Goal: Task Accomplishment & Management: Manage account settings

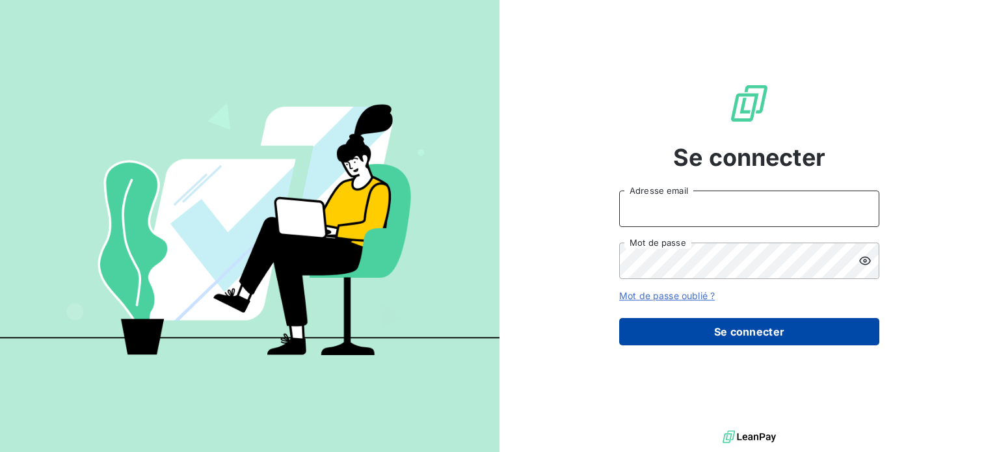
type input "[PERSON_NAME][EMAIL_ADDRESS][DOMAIN_NAME]"
click at [702, 338] on button "Se connecter" at bounding box center [749, 331] width 260 height 27
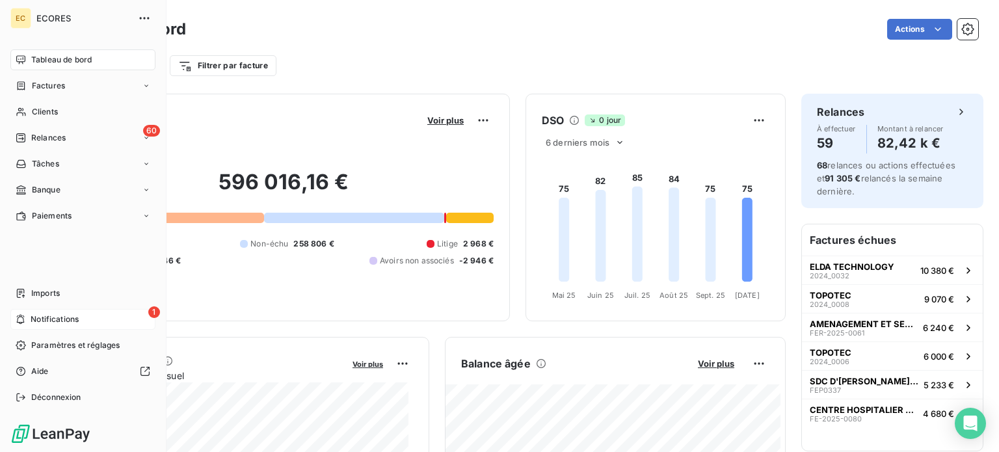
click at [57, 318] on span "Notifications" at bounding box center [55, 320] width 48 height 12
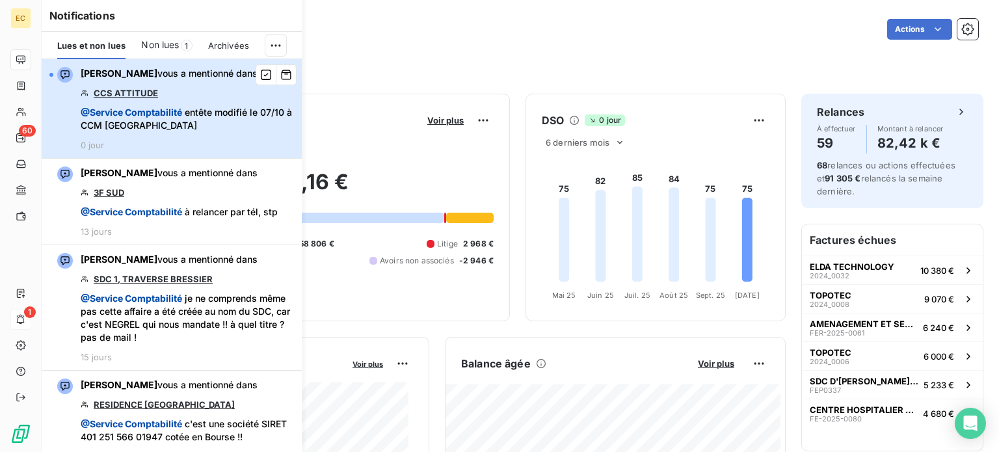
click at [190, 111] on span "@ Service Comptabilité entête modifié le 07/10 à CCM [GEOGRAPHIC_DATA]" at bounding box center [187, 119] width 213 height 26
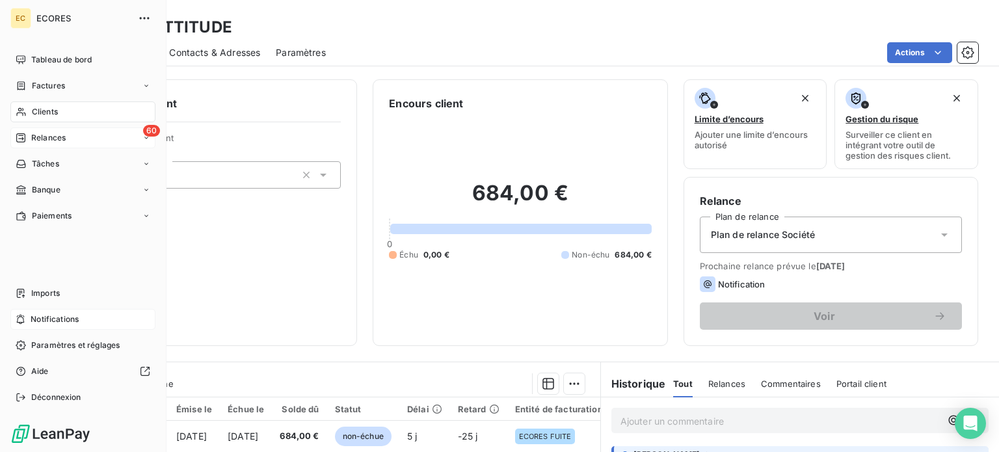
click at [33, 139] on span "Relances" at bounding box center [48, 138] width 34 height 12
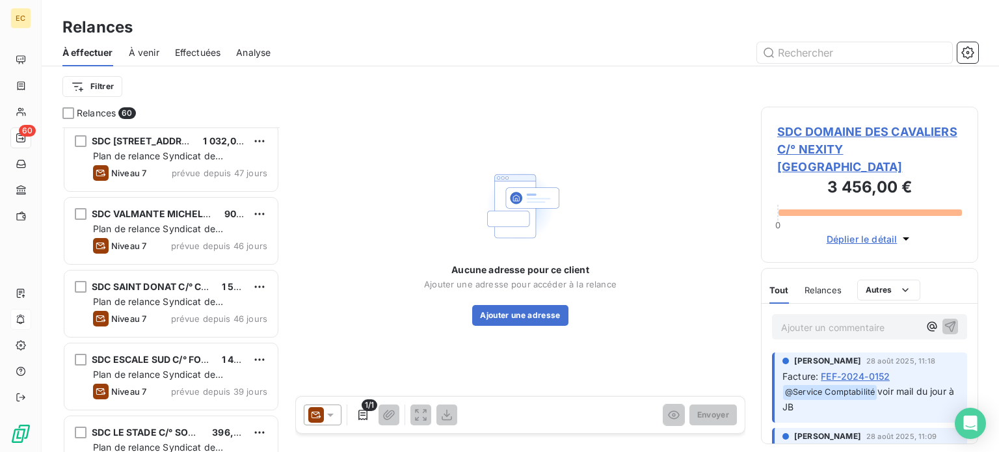
scroll to position [1171, 0]
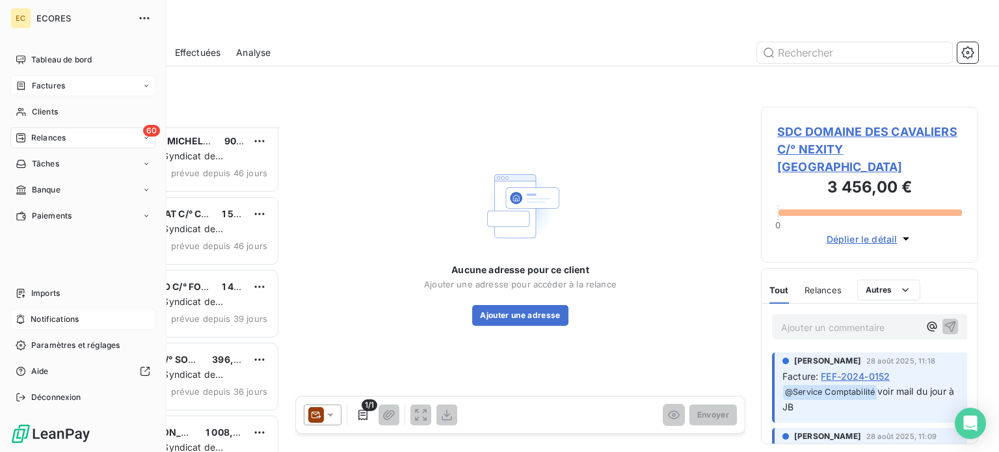
click at [34, 85] on span "Factures" at bounding box center [48, 86] width 33 height 12
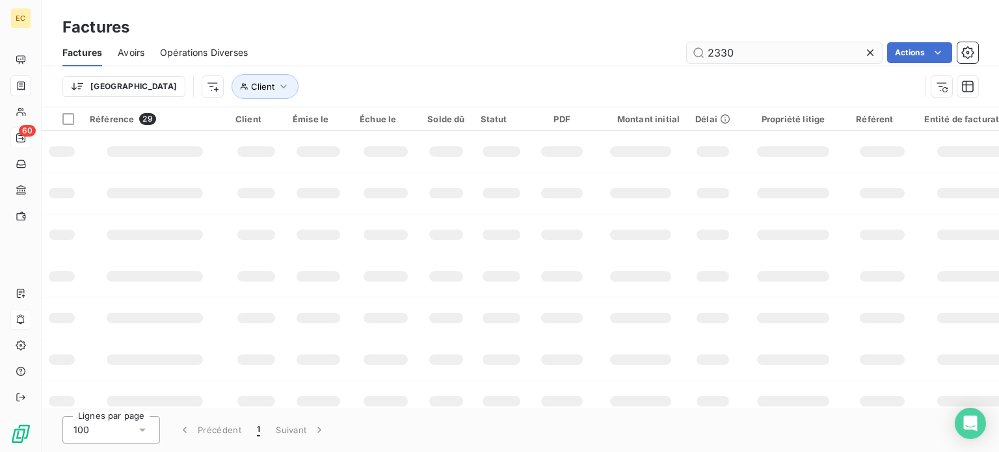
type input "2330"
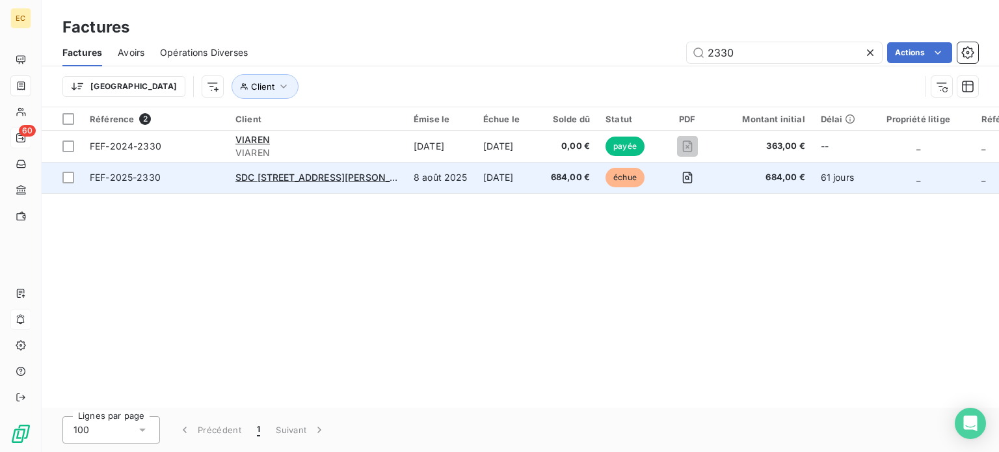
click at [208, 178] on span "FEF-2025-2330" at bounding box center [155, 177] width 130 height 13
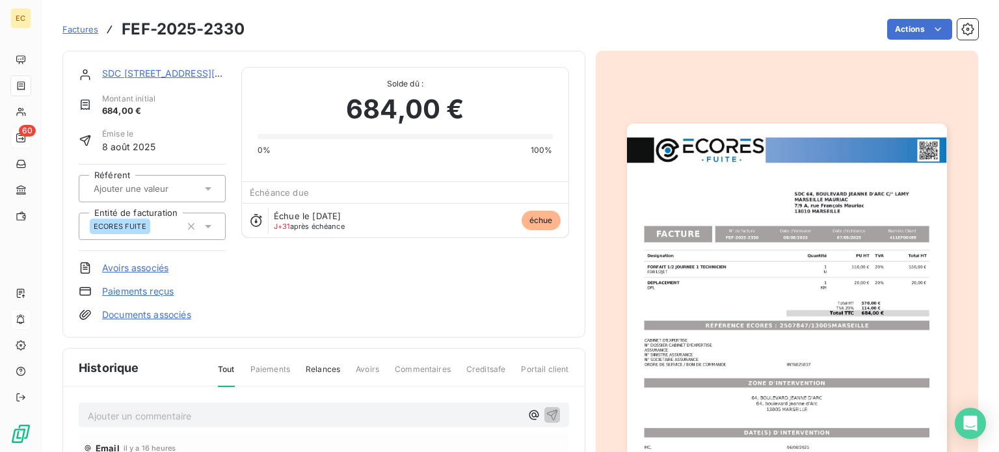
click at [196, 418] on p "Ajouter un commentaire ﻿" at bounding box center [304, 416] width 433 height 16
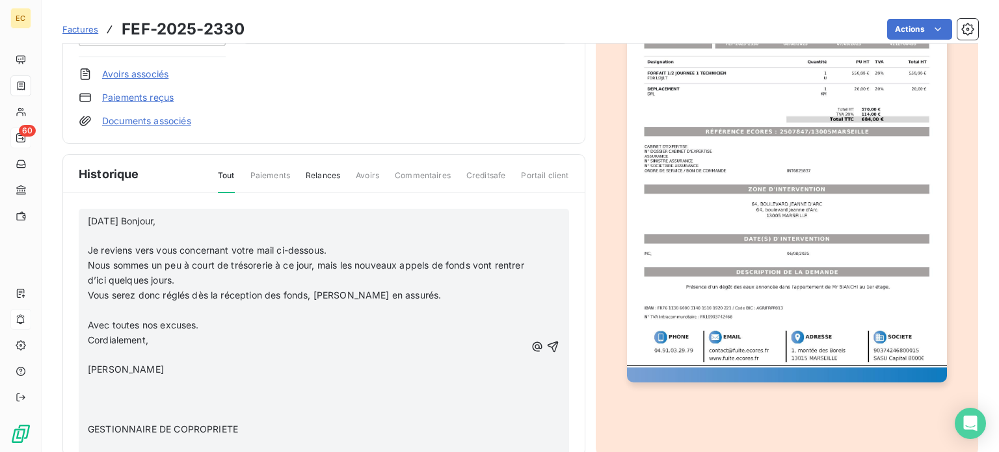
scroll to position [196, 0]
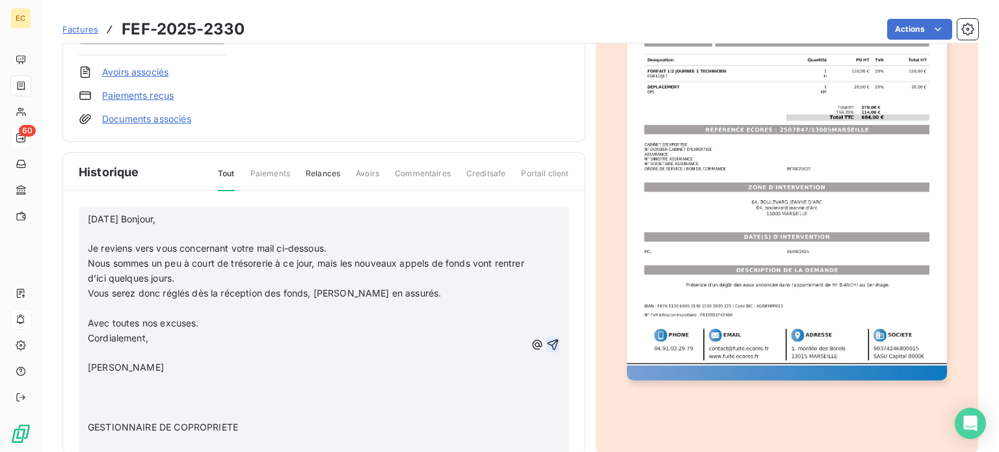
click at [547, 344] on icon "button" at bounding box center [553, 344] width 13 height 13
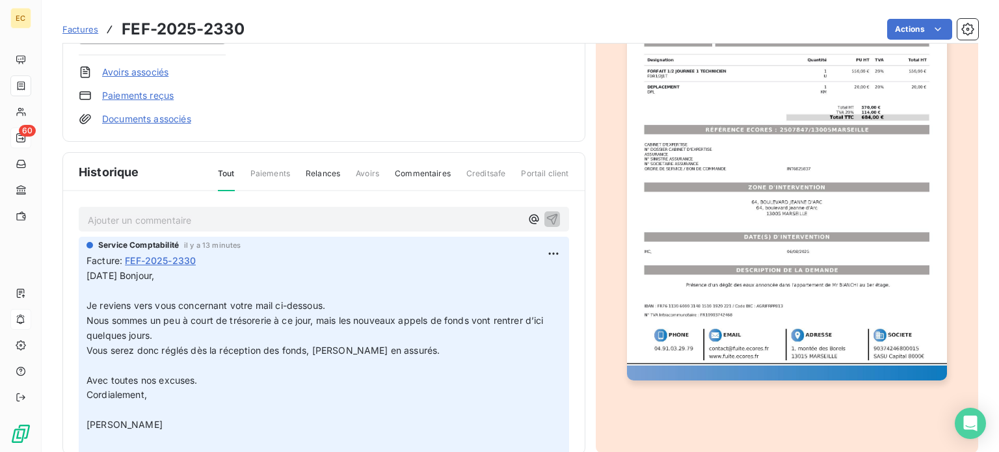
click at [79, 33] on span "Factures" at bounding box center [80, 29] width 36 height 10
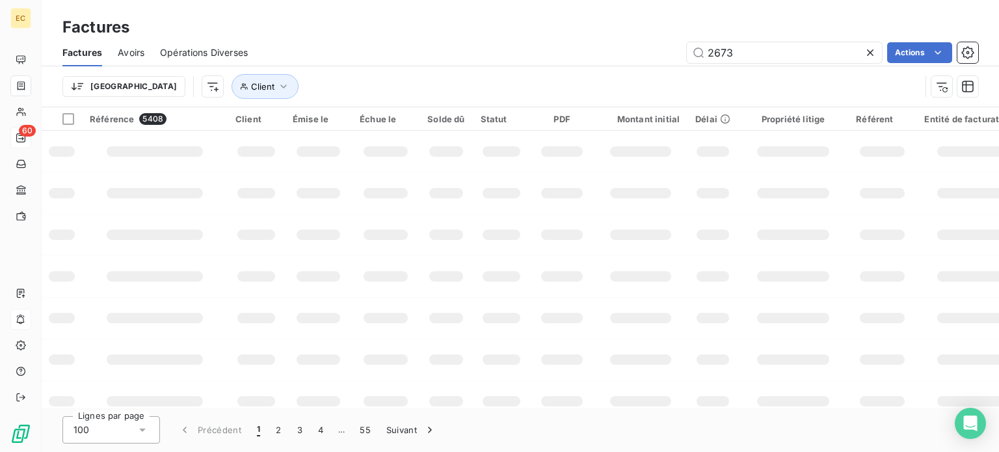
type input "2673"
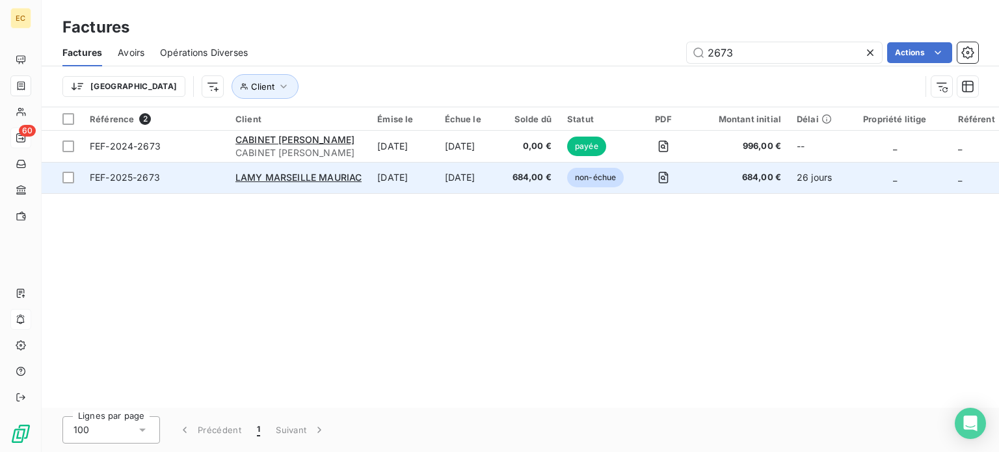
click at [190, 187] on td "FEF-2025-2673" at bounding box center [155, 177] width 146 height 31
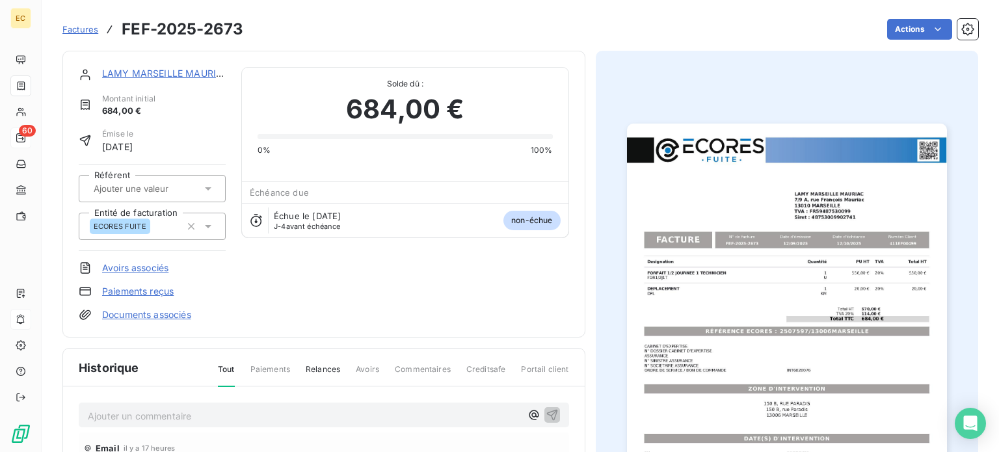
click at [135, 411] on p "Ajouter un commentaire ﻿" at bounding box center [304, 416] width 433 height 16
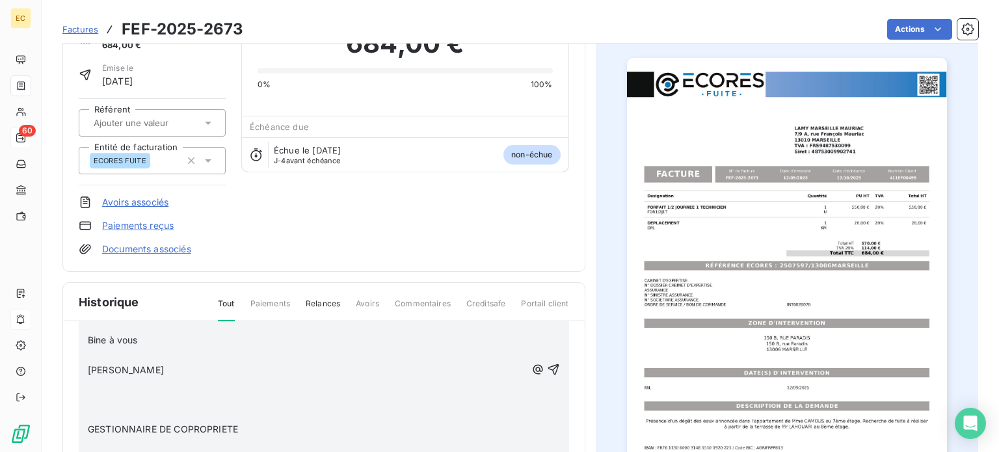
scroll to position [86, 0]
click at [548, 366] on icon "button" at bounding box center [553, 367] width 11 height 11
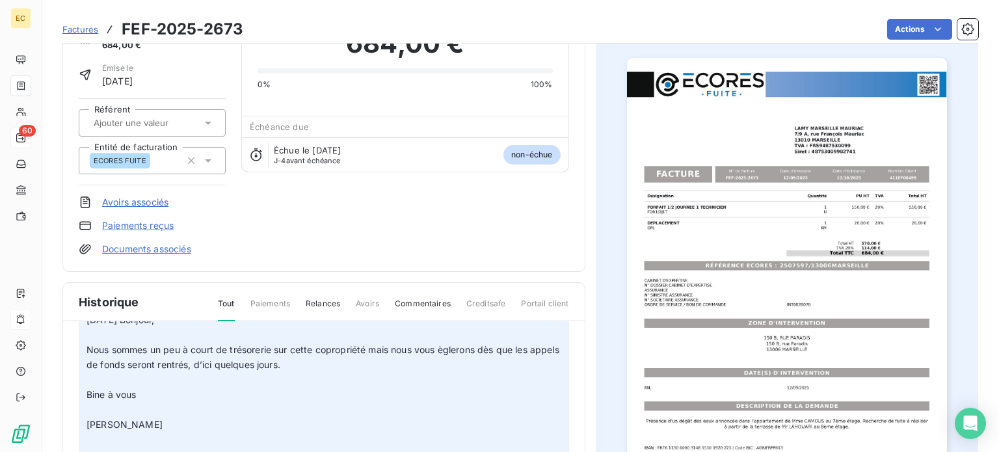
scroll to position [0, 0]
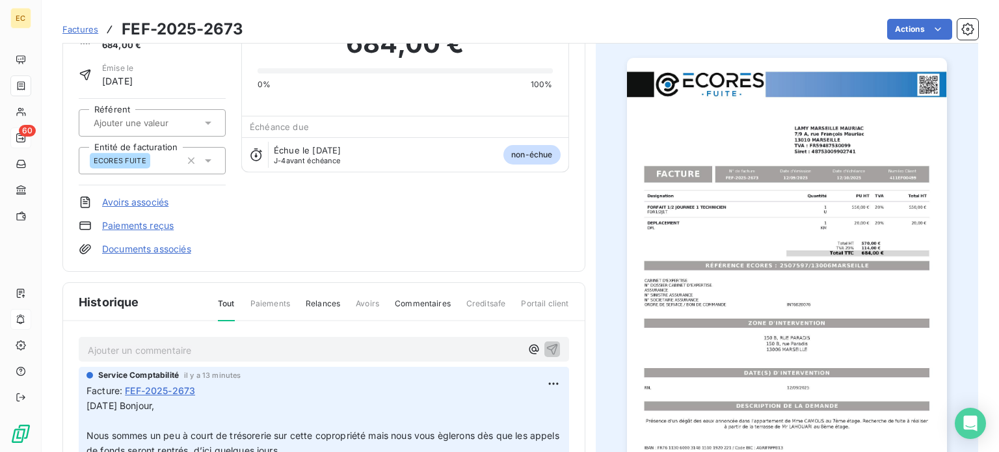
click at [73, 31] on span "Factures" at bounding box center [80, 29] width 36 height 10
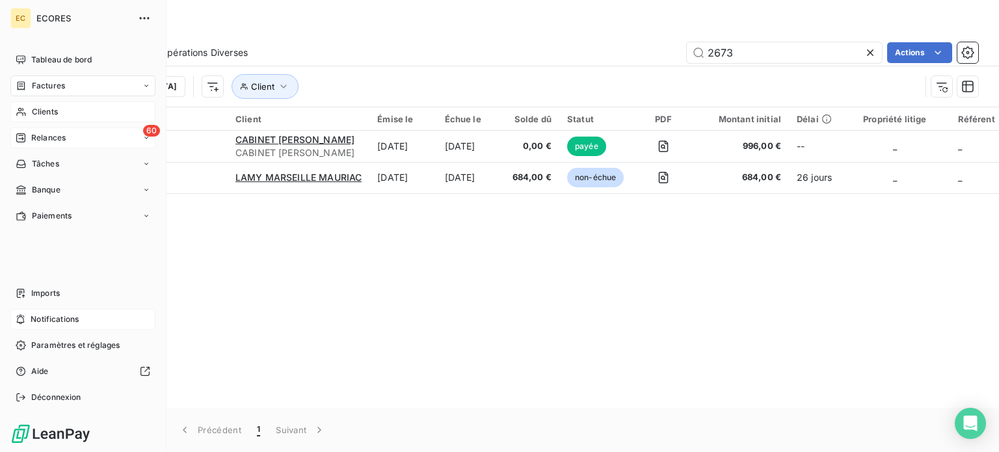
click at [44, 114] on span "Clients" at bounding box center [45, 112] width 26 height 12
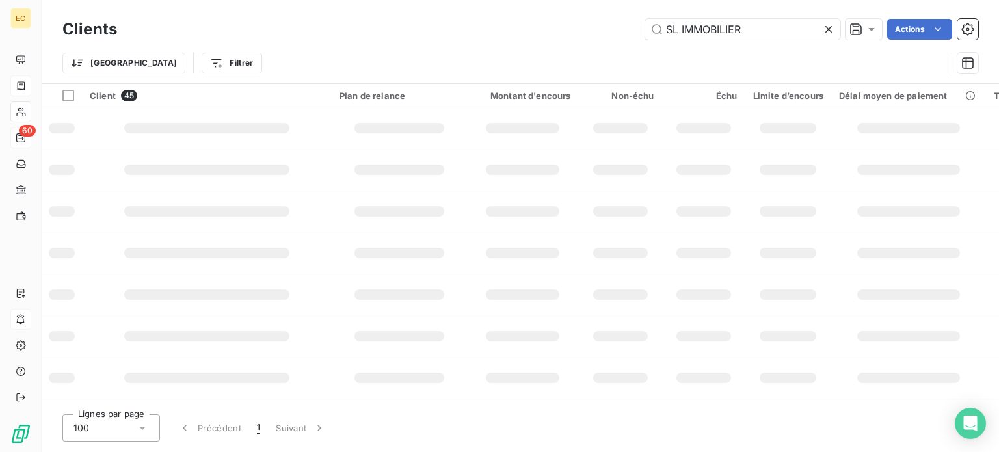
type input "SL IMMOBILIER"
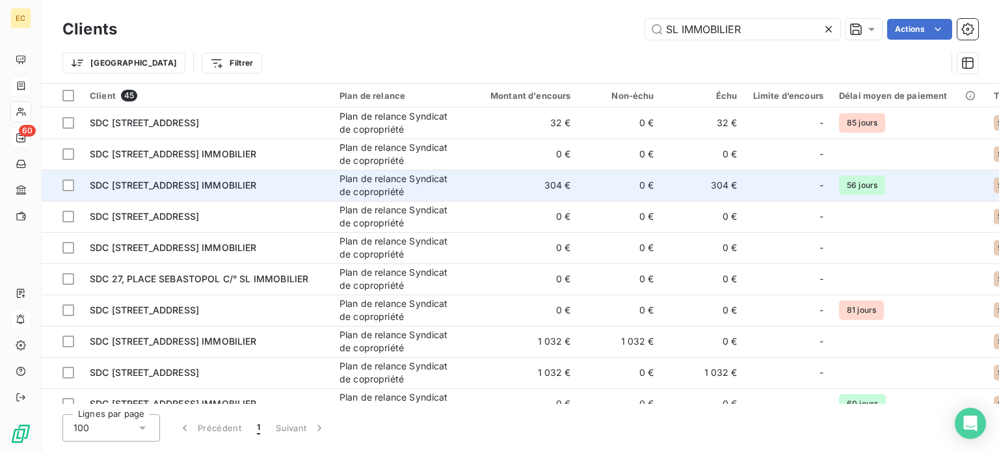
click at [253, 189] on span "SDC [STREET_ADDRESS] IMMOBILIER" at bounding box center [173, 185] width 167 height 11
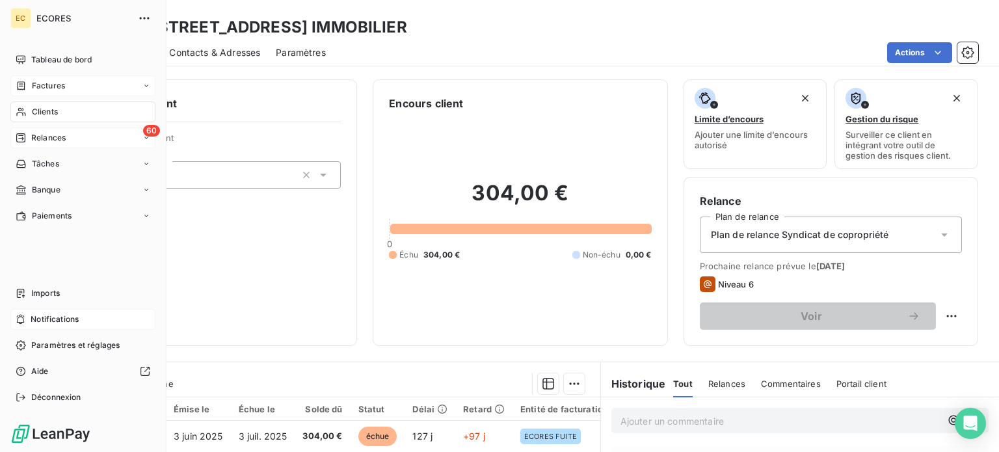
click at [42, 87] on span "Factures" at bounding box center [48, 86] width 33 height 12
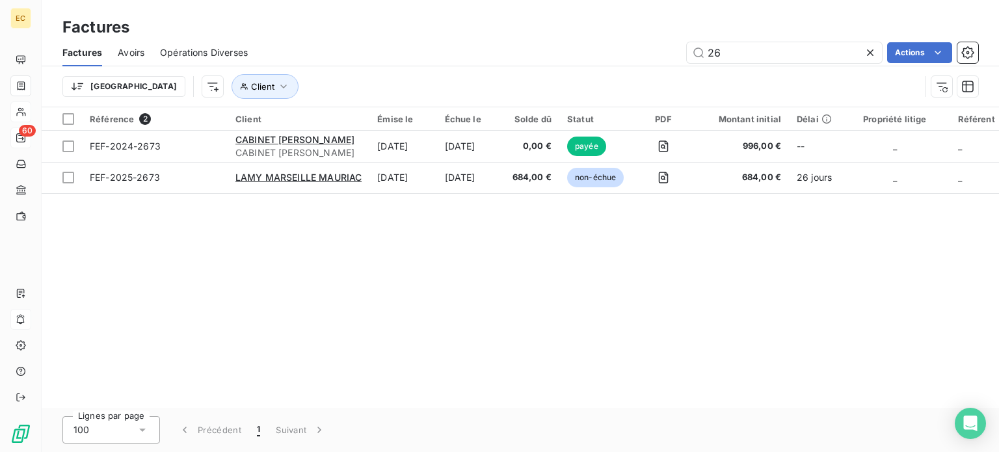
type input "2"
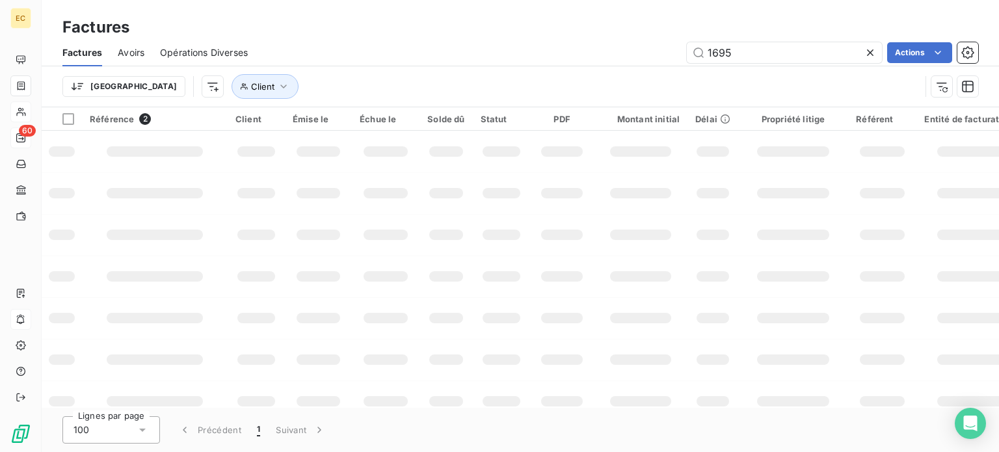
type input "1695"
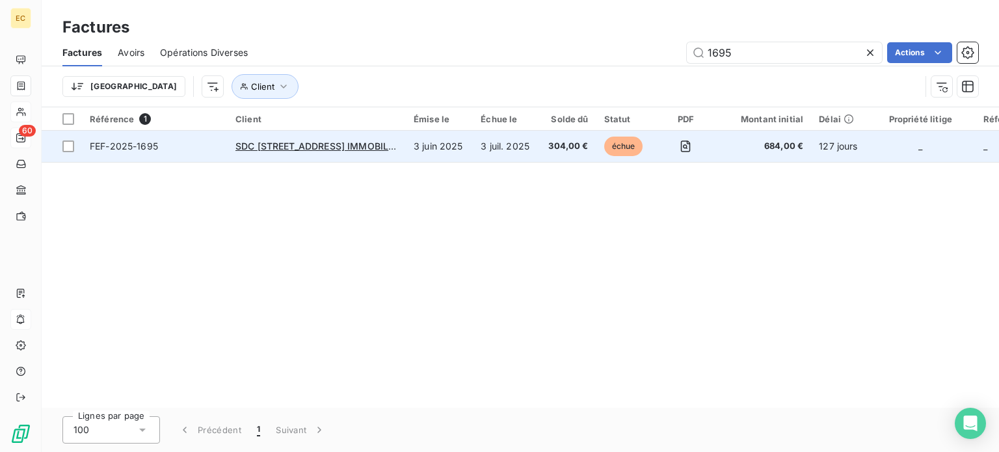
click at [198, 153] on td "FEF-2025-1695" at bounding box center [155, 146] width 146 height 31
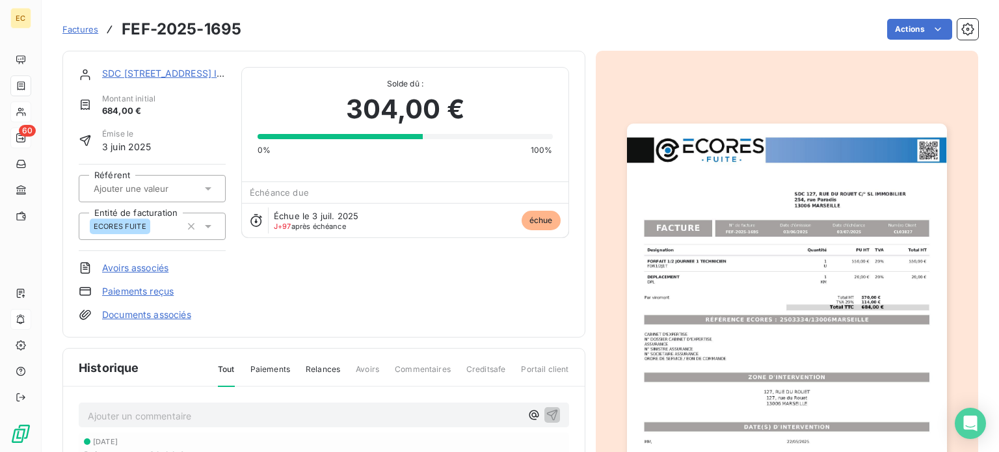
click at [74, 30] on span "Factures" at bounding box center [80, 29] width 36 height 10
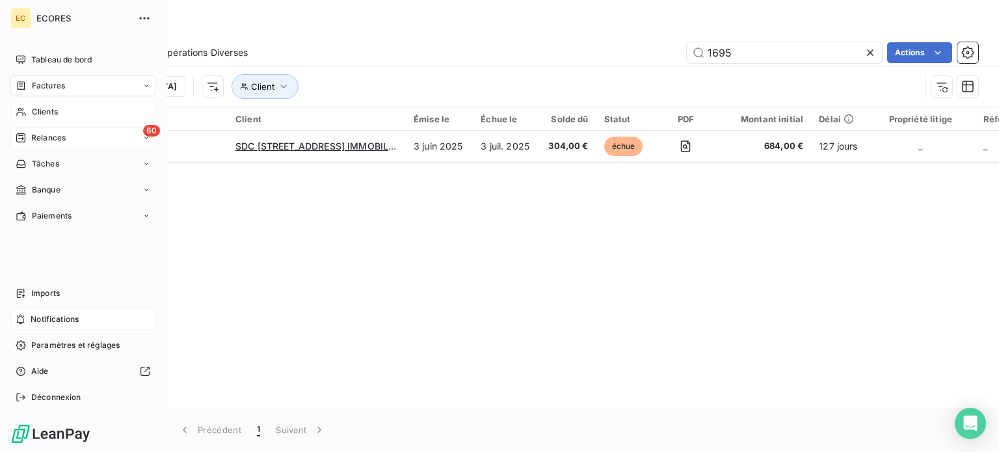
click at [47, 108] on span "Clients" at bounding box center [45, 112] width 26 height 12
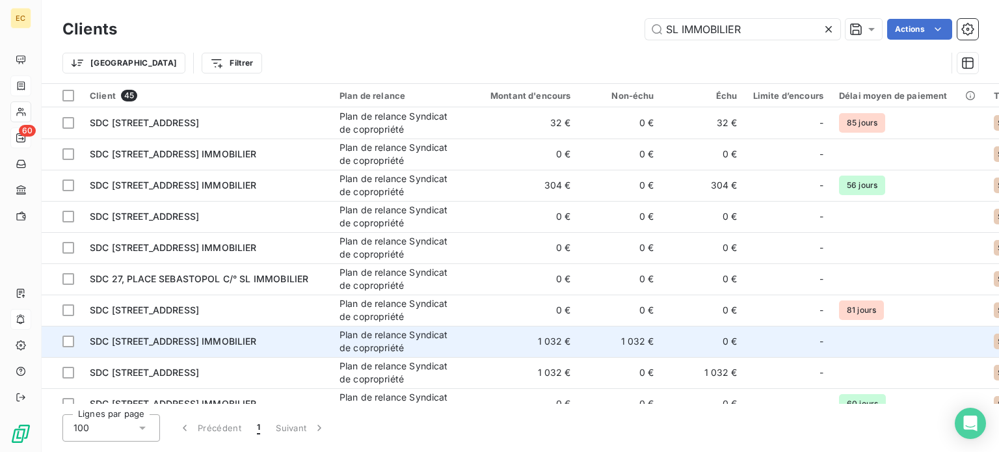
click at [199, 347] on span "SDC [STREET_ADDRESS] IMMOBILIER" at bounding box center [173, 341] width 167 height 11
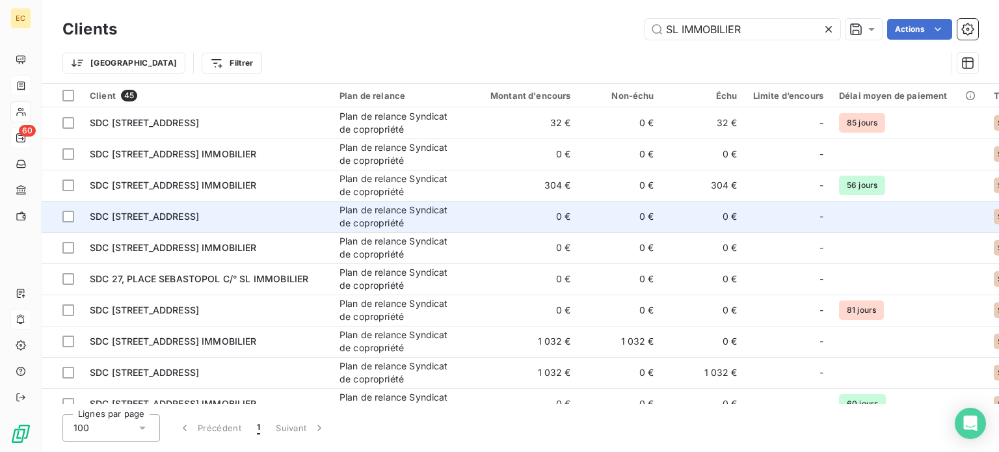
scroll to position [65, 0]
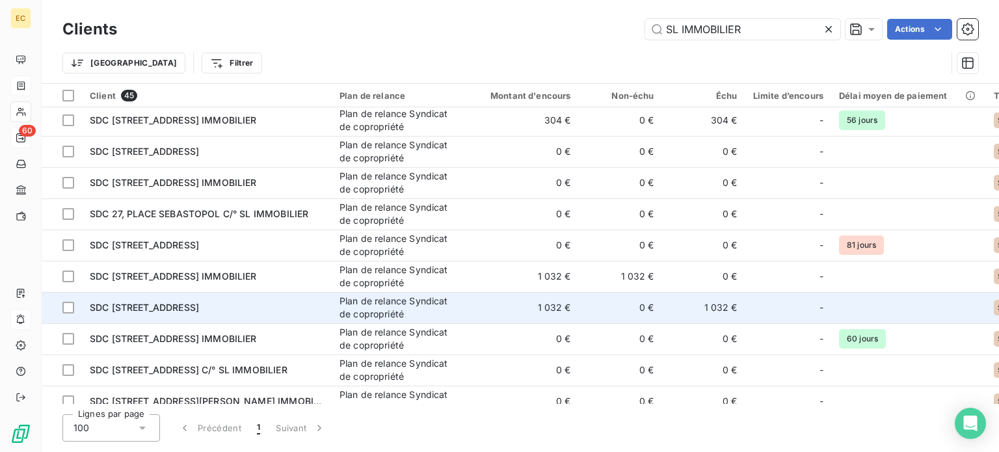
click at [199, 302] on span "SDC [STREET_ADDRESS]" at bounding box center [144, 307] width 109 height 11
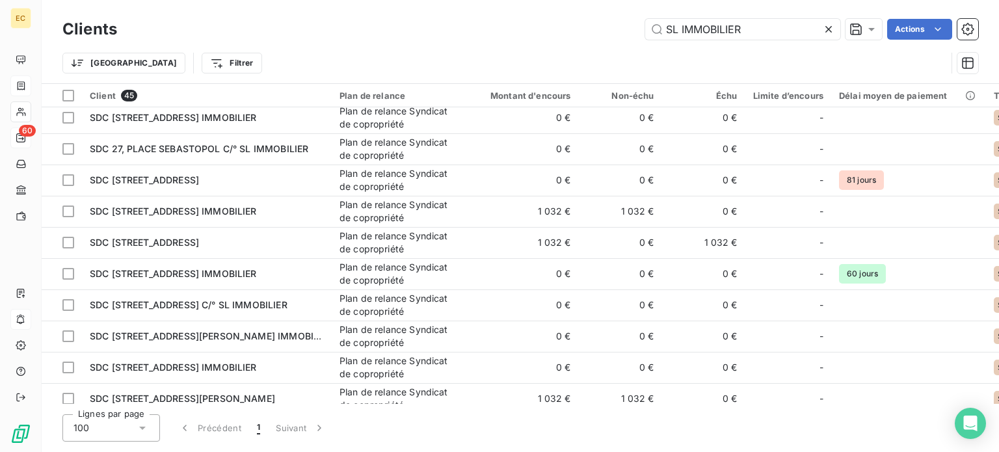
scroll to position [260, 0]
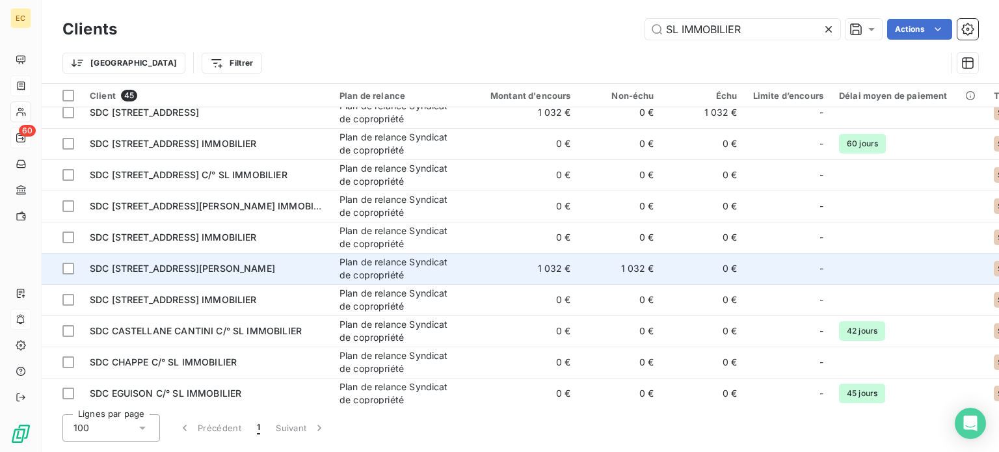
click at [176, 267] on span "SDC [STREET_ADDRESS][PERSON_NAME]" at bounding box center [182, 268] width 185 height 11
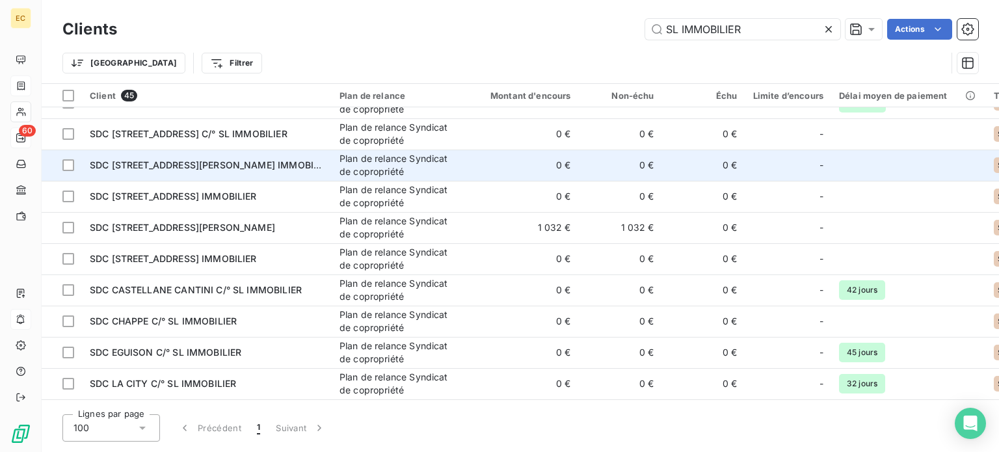
scroll to position [325, 0]
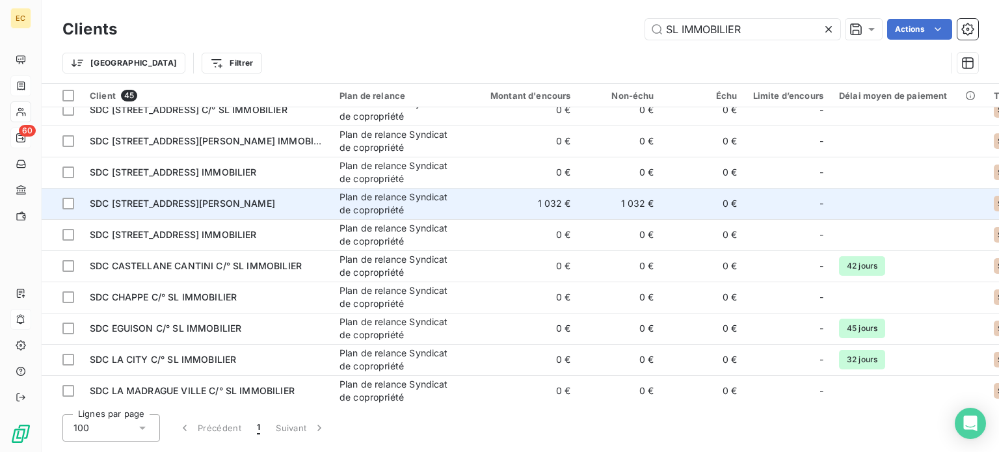
click at [163, 208] on span "SDC [STREET_ADDRESS][PERSON_NAME]" at bounding box center [182, 203] width 185 height 11
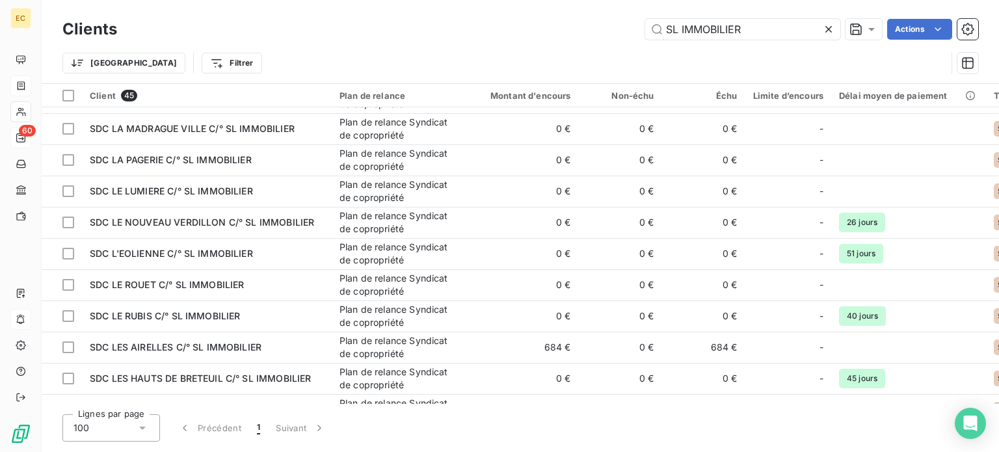
scroll to position [651, 0]
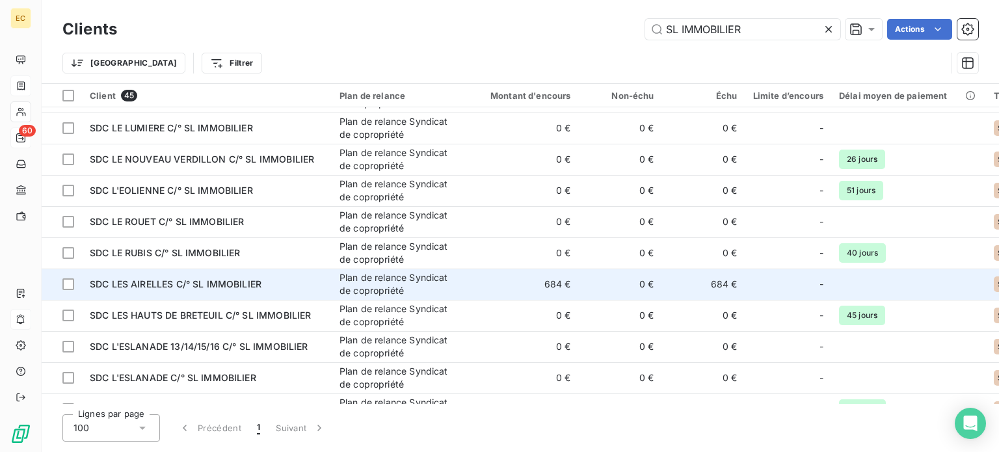
click at [162, 288] on span "SDC LES AIRELLES C/° SL IMMOBILIER" at bounding box center [176, 283] width 172 height 11
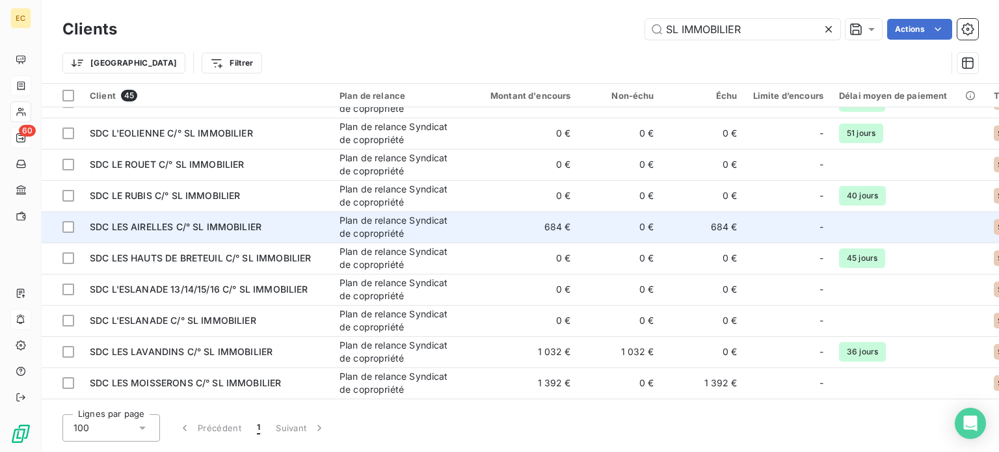
scroll to position [716, 0]
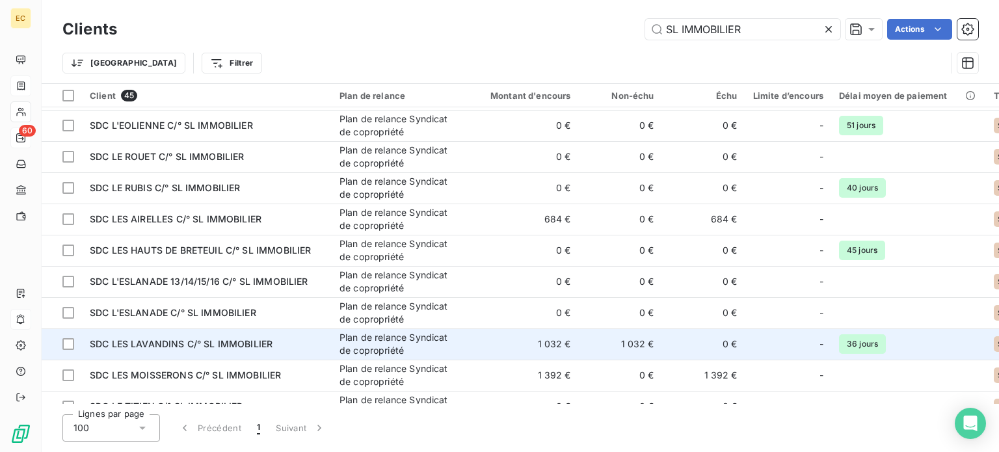
click at [174, 348] on span "SDC LES LAVANDINS C/° SL IMMOBILIER" at bounding box center [181, 343] width 183 height 11
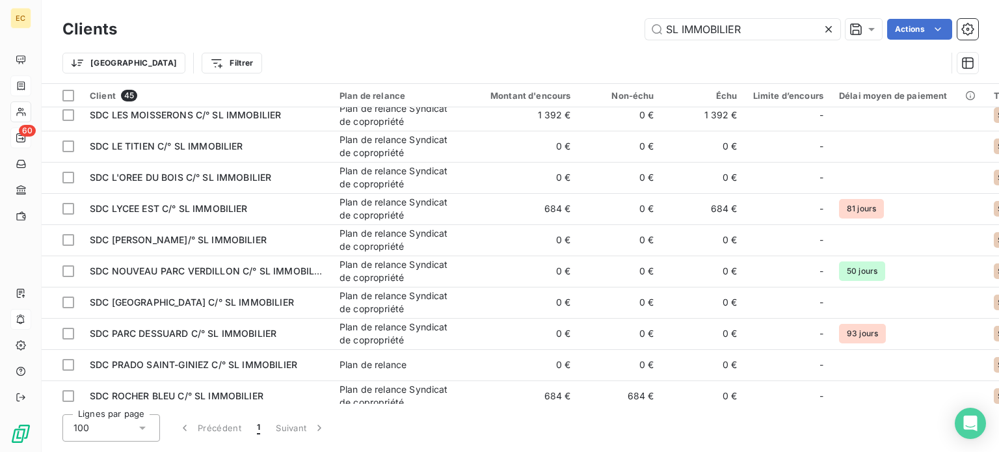
scroll to position [911, 0]
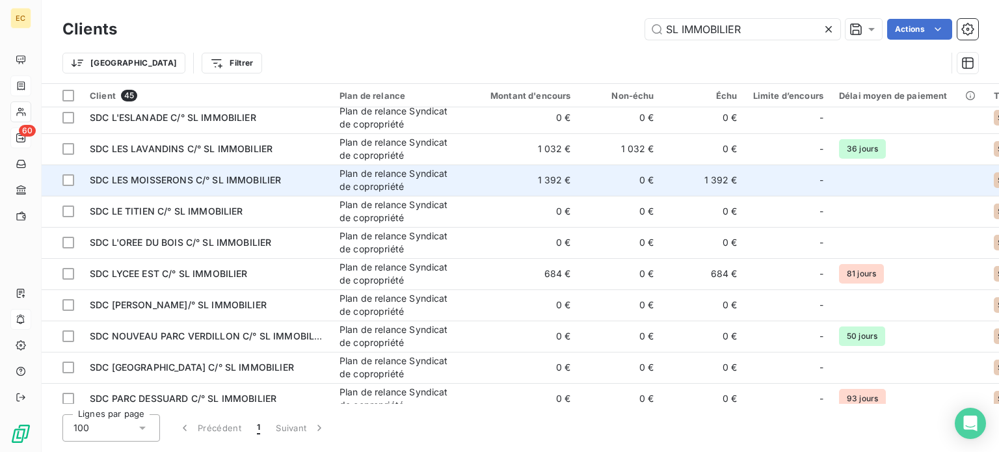
click at [139, 185] on span "SDC LES MOISSERONS C/° SL IMMOBILIER" at bounding box center [185, 179] width 191 height 11
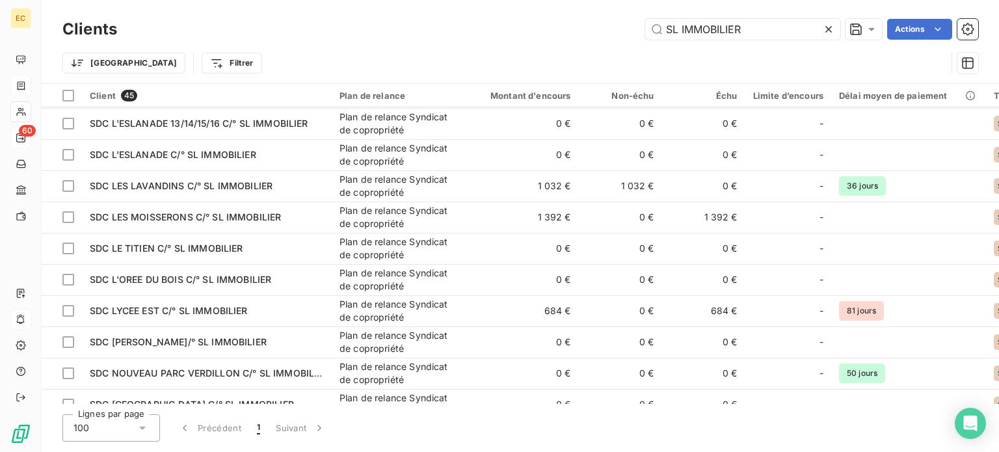
scroll to position [911, 0]
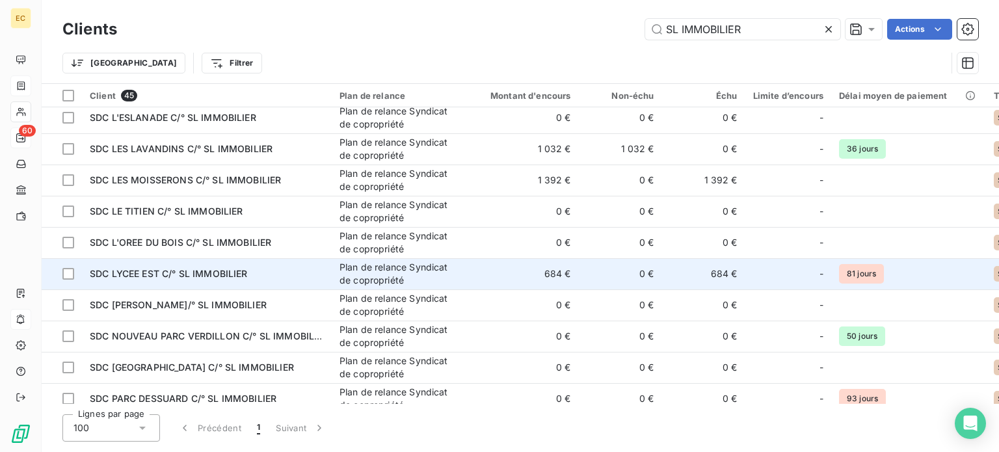
click at [146, 281] on td "SDC LYCEE EST C/° SL IMMOBILIER" at bounding box center [207, 273] width 250 height 31
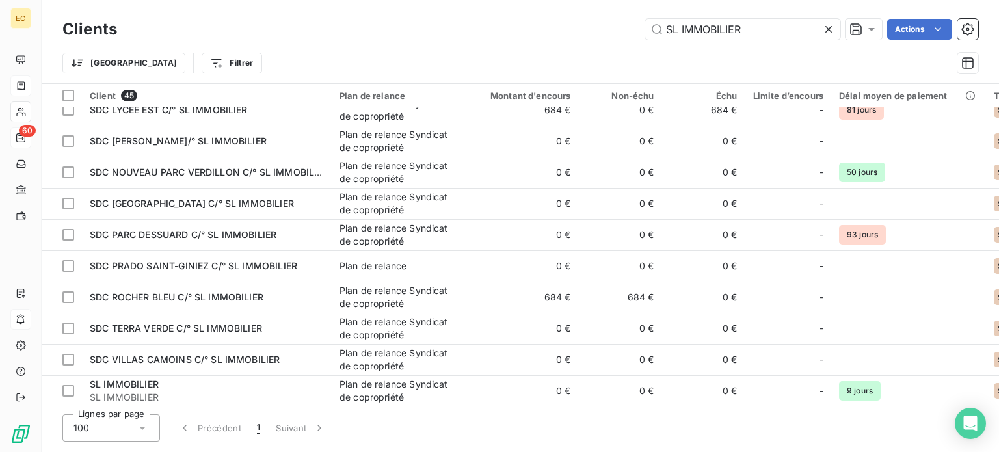
scroll to position [1106, 0]
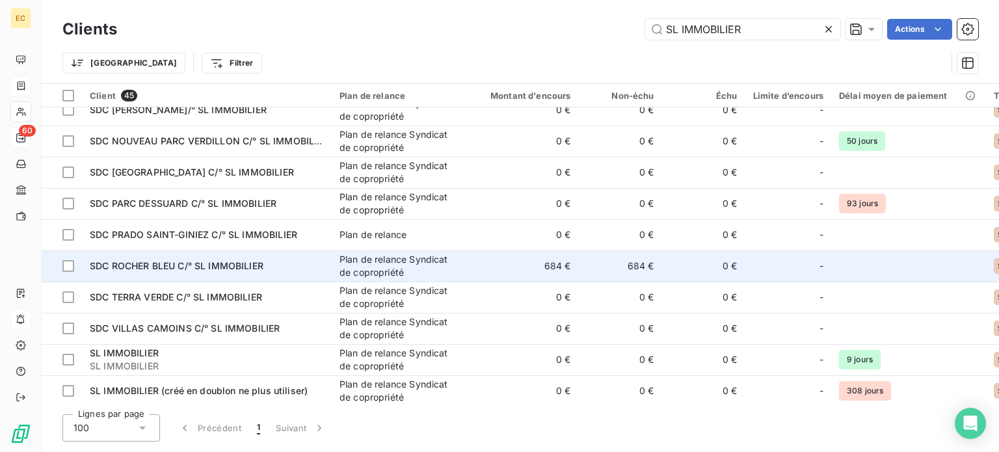
click at [184, 269] on span "SDC ROCHER BLEU C/° SL IMMOBILIER" at bounding box center [177, 265] width 174 height 11
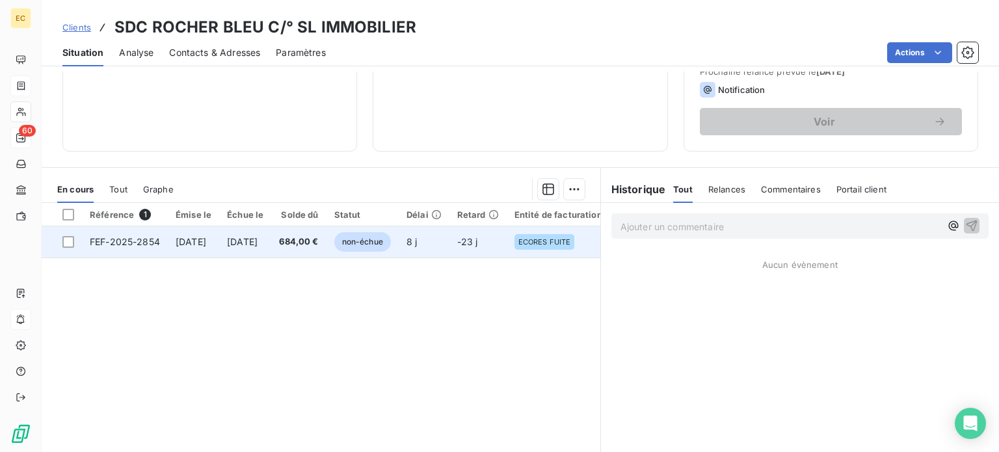
scroll to position [195, 0]
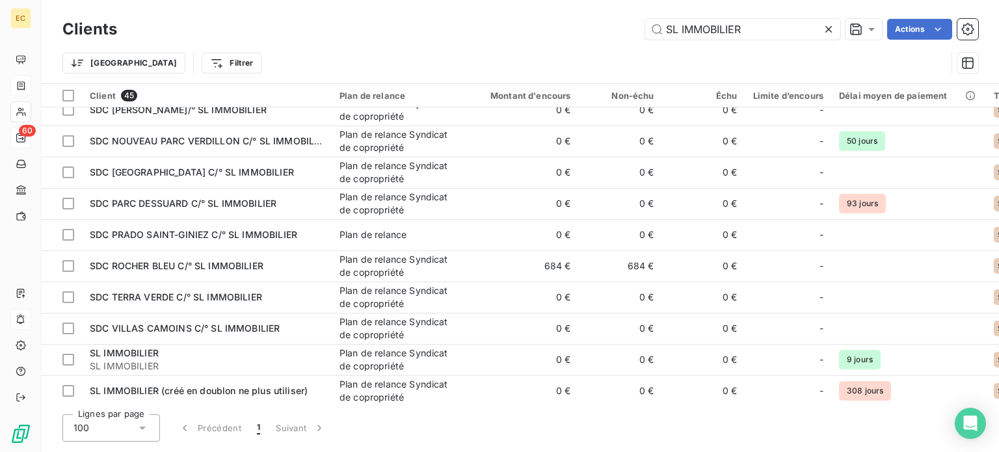
scroll to position [1114, 0]
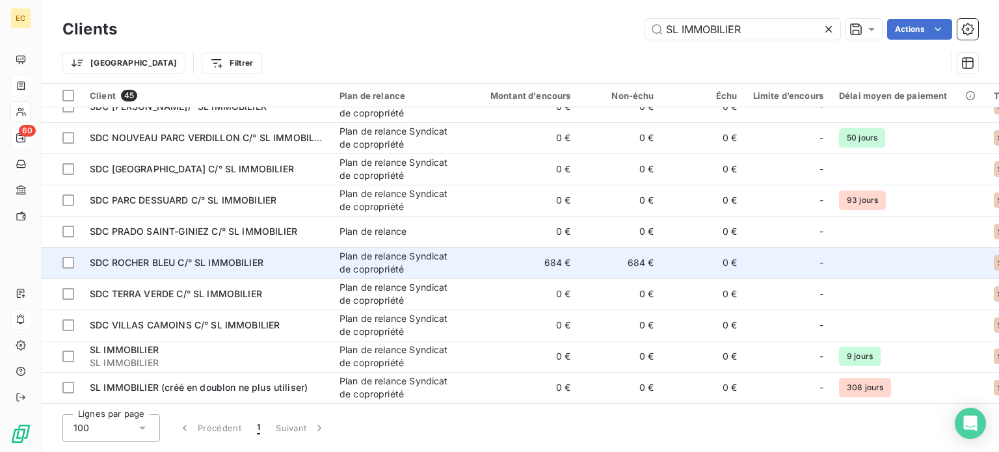
click at [207, 263] on span "SDC ROCHER BLEU C/° SL IMMOBILIER" at bounding box center [177, 262] width 174 height 11
